Goal: Check status: Check status

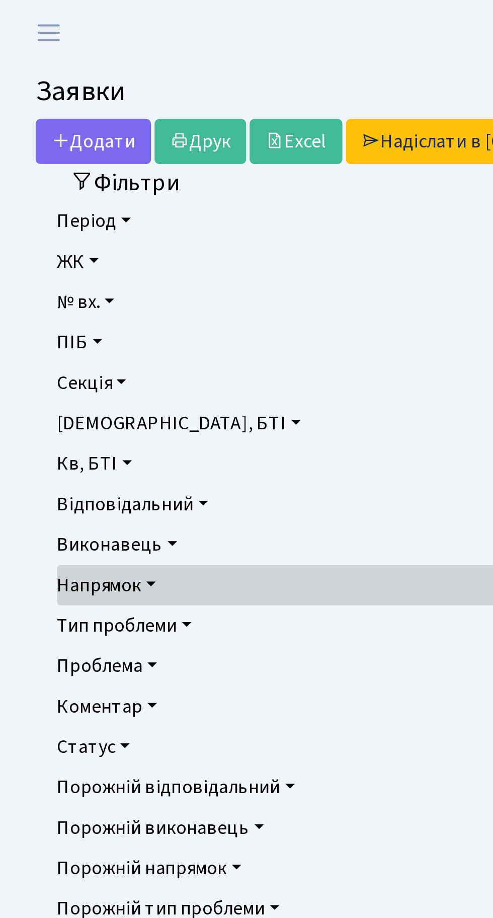
select select "25"
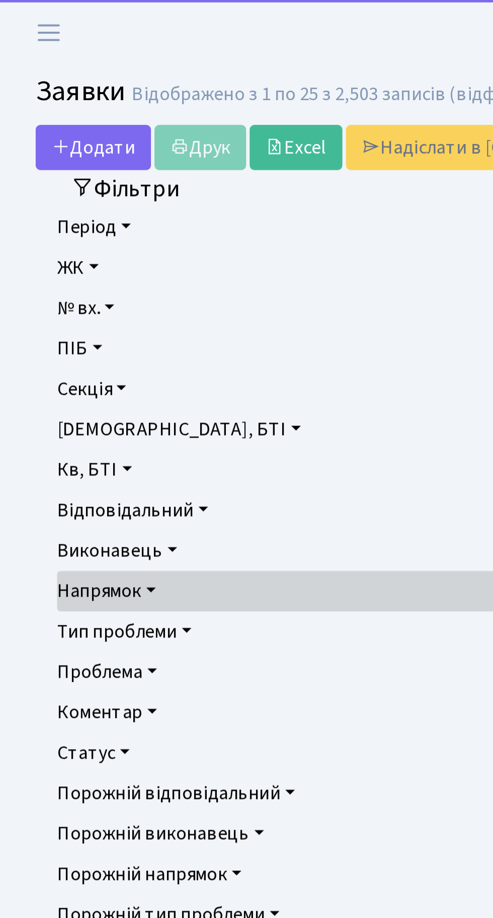
click at [54, 79] on button "Фільтри" at bounding box center [53, 80] width 60 height 16
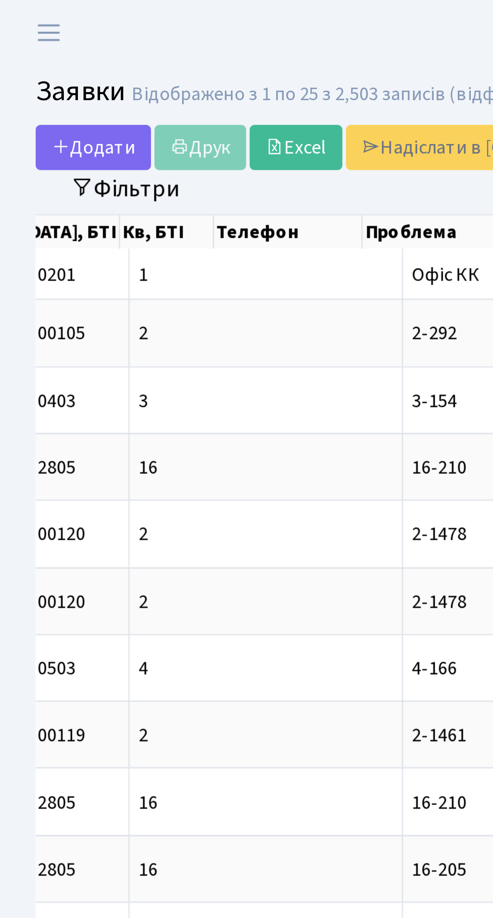
scroll to position [0, 364]
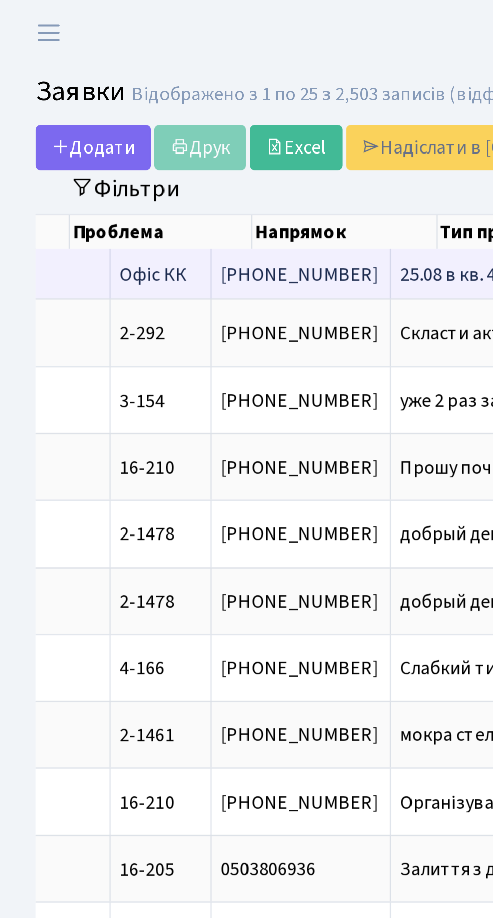
click at [170, 112] on span "25.08 в кв. 409[...]" at bounding box center [199, 116] width 59 height 11
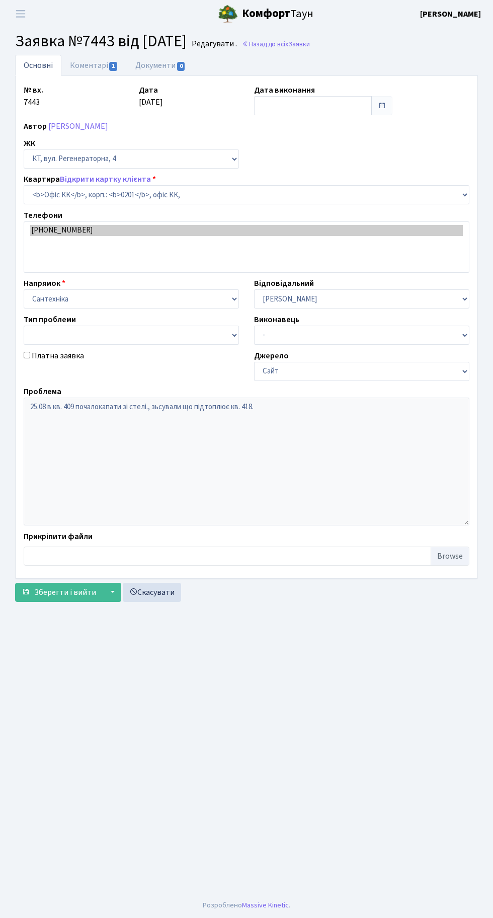
select select "4"
